Goal: Task Accomplishment & Management: Manage account settings

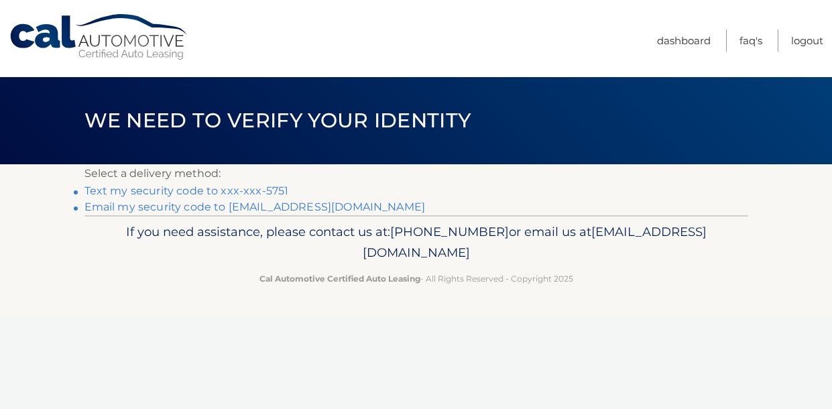
click at [240, 190] on link "Text my security code to xxx-xxx-5751" at bounding box center [186, 190] width 204 height 13
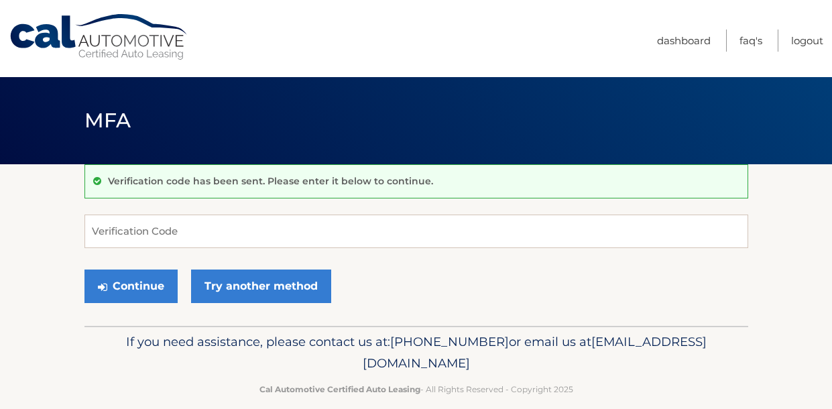
click at [240, 190] on div "Verification code has been sent. Please enter it below to continue." at bounding box center [415, 181] width 663 height 34
click at [197, 240] on input "Verification Code" at bounding box center [415, 231] width 663 height 34
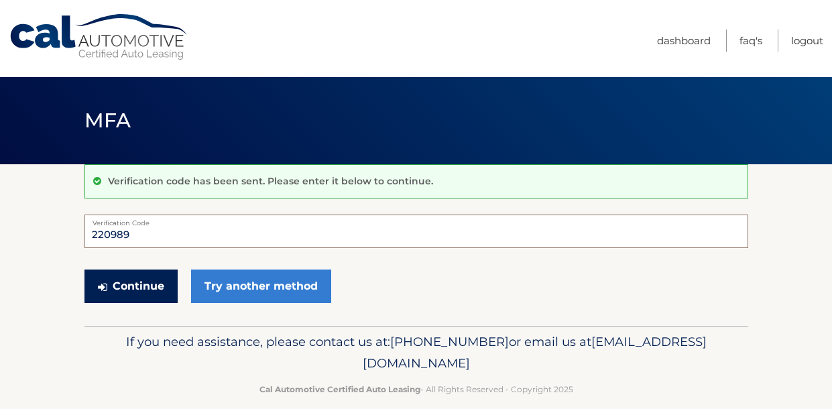
type input "220989"
click at [113, 291] on button "Continue" at bounding box center [130, 286] width 93 height 34
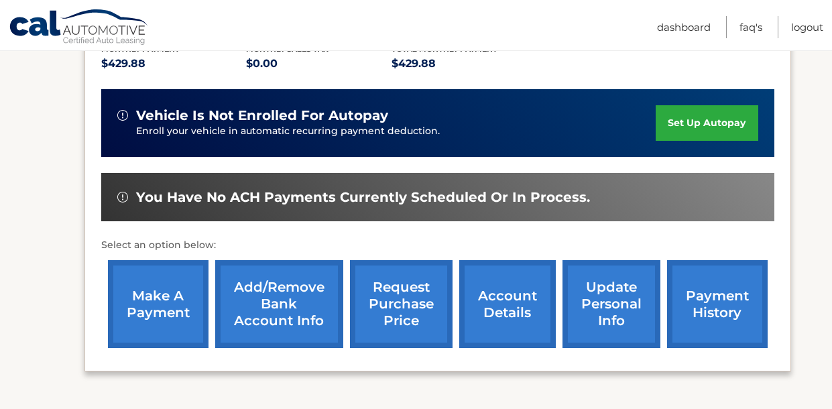
scroll to position [302, 0]
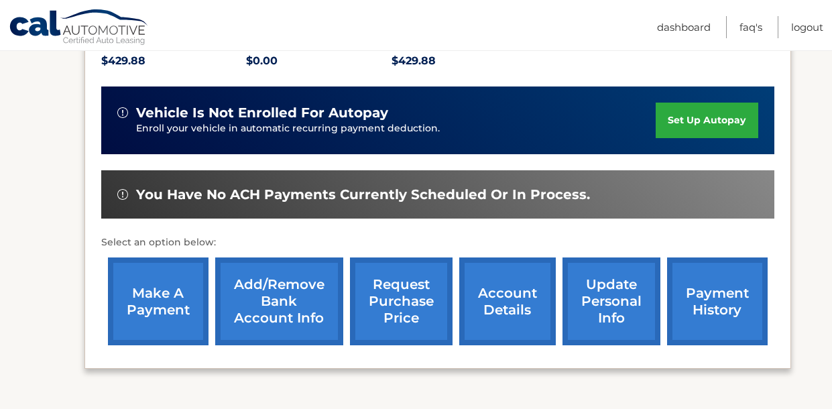
click at [153, 308] on link "make a payment" at bounding box center [158, 301] width 101 height 88
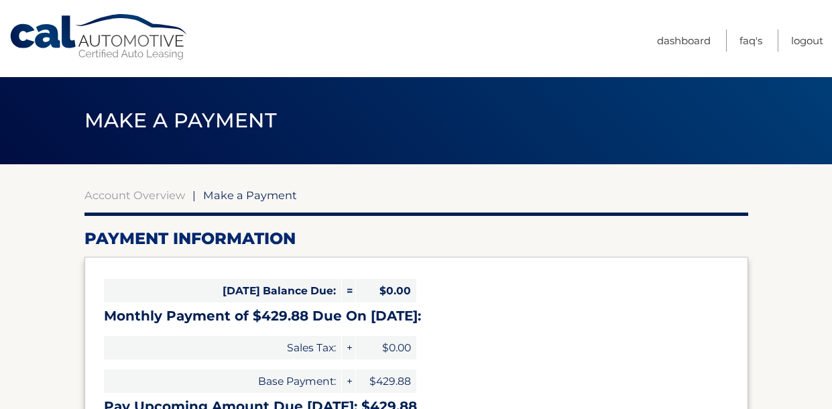
select select "ZmNmOTFlZDUtMjE4ZC00NjMwLWEyYTAtZDE5ZGYyODg2MGQ4"
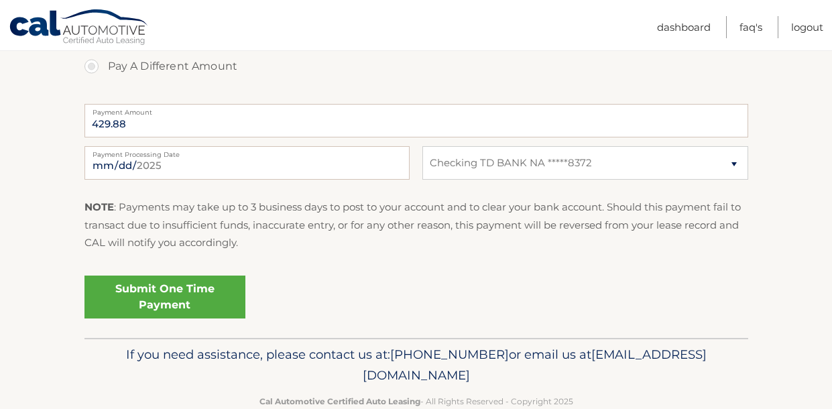
scroll to position [519, 0]
click at [154, 289] on link "Submit One Time Payment" at bounding box center [164, 296] width 161 height 43
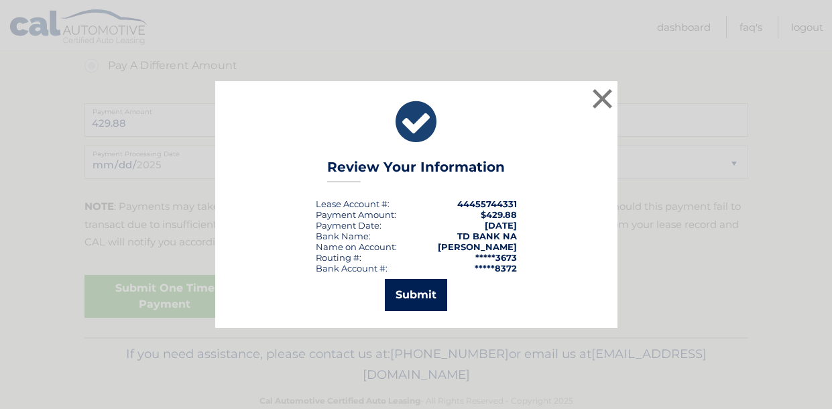
click at [407, 296] on button "Submit" at bounding box center [416, 295] width 62 height 32
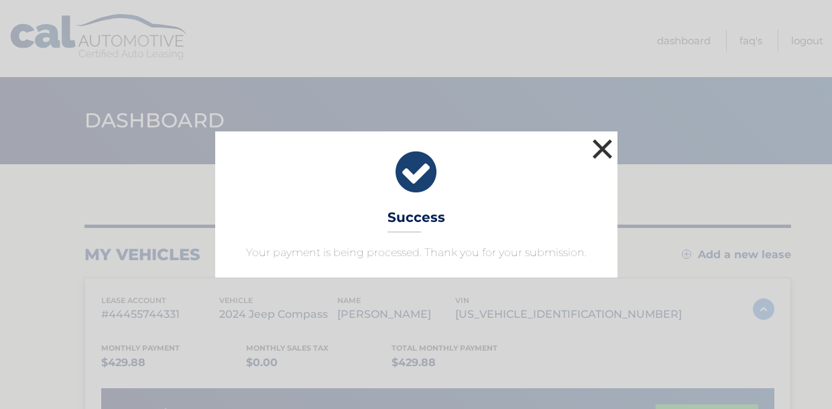
click at [602, 149] on button "×" at bounding box center [602, 148] width 27 height 27
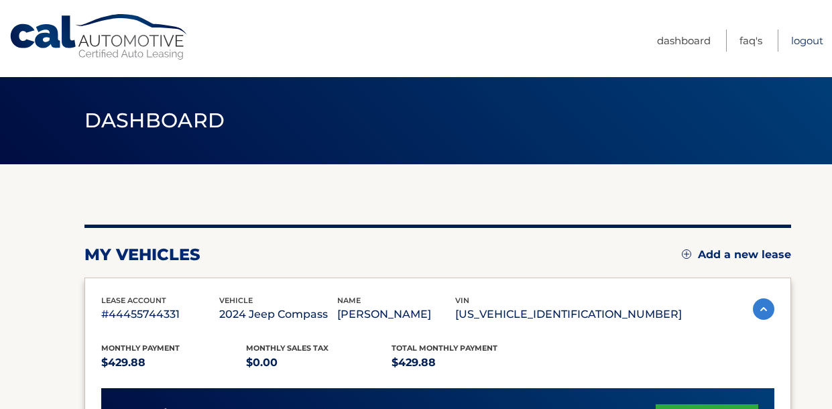
click at [811, 40] on link "Logout" at bounding box center [807, 40] width 32 height 22
